Goal: Information Seeking & Learning: Find specific fact

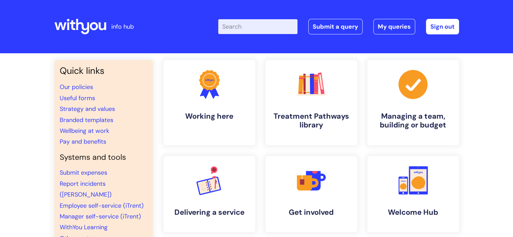
click at [266, 28] on input "Enter your search term here..." at bounding box center [257, 26] width 79 height 15
type input "eap"
click button "Search" at bounding box center [0, 0] width 0 height 0
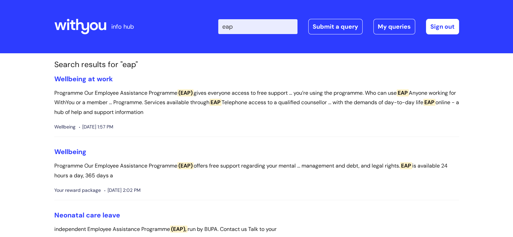
click at [266, 28] on input "eap" at bounding box center [257, 26] width 79 height 15
click at [77, 150] on link "Wellbeing" at bounding box center [70, 151] width 32 height 9
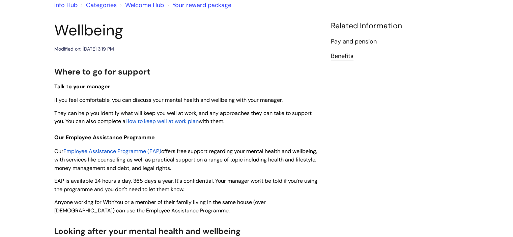
scroll to position [64, 0]
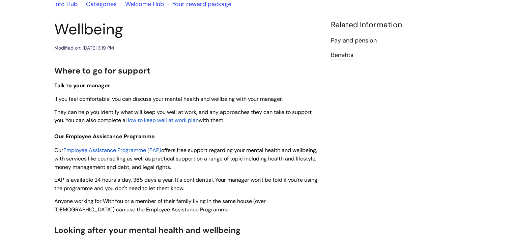
click at [142, 150] on span "Employee Assistance Programme (EAP)" at bounding box center [112, 150] width 98 height 7
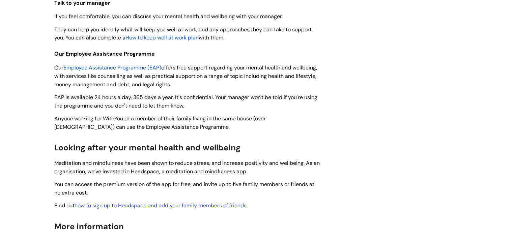
scroll to position [148, 0]
